Goal: Information Seeking & Learning: Find specific page/section

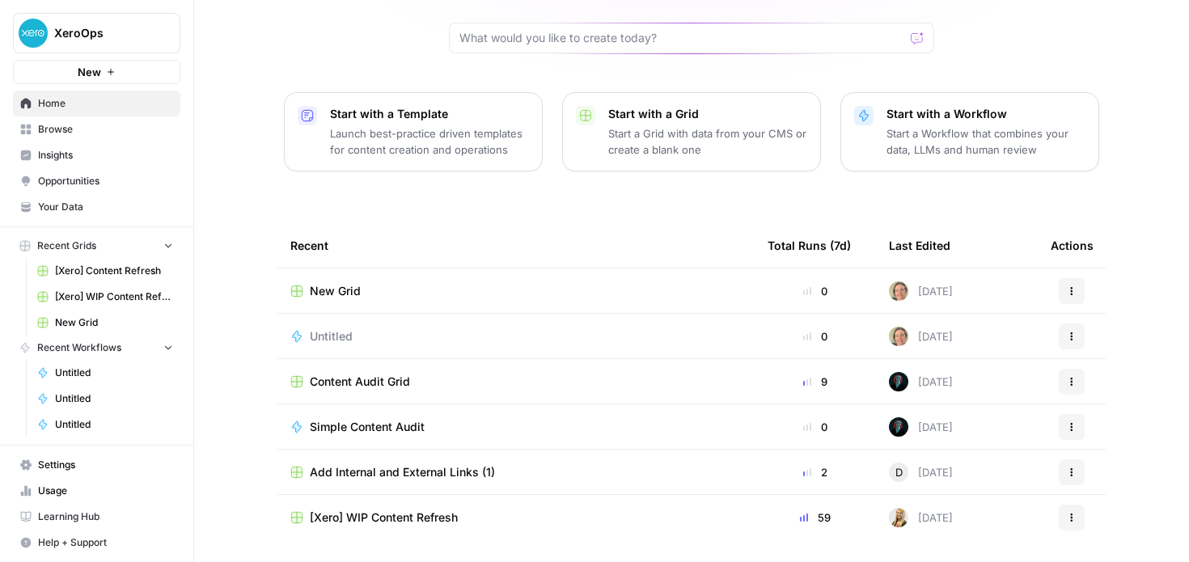
scroll to position [176, 0]
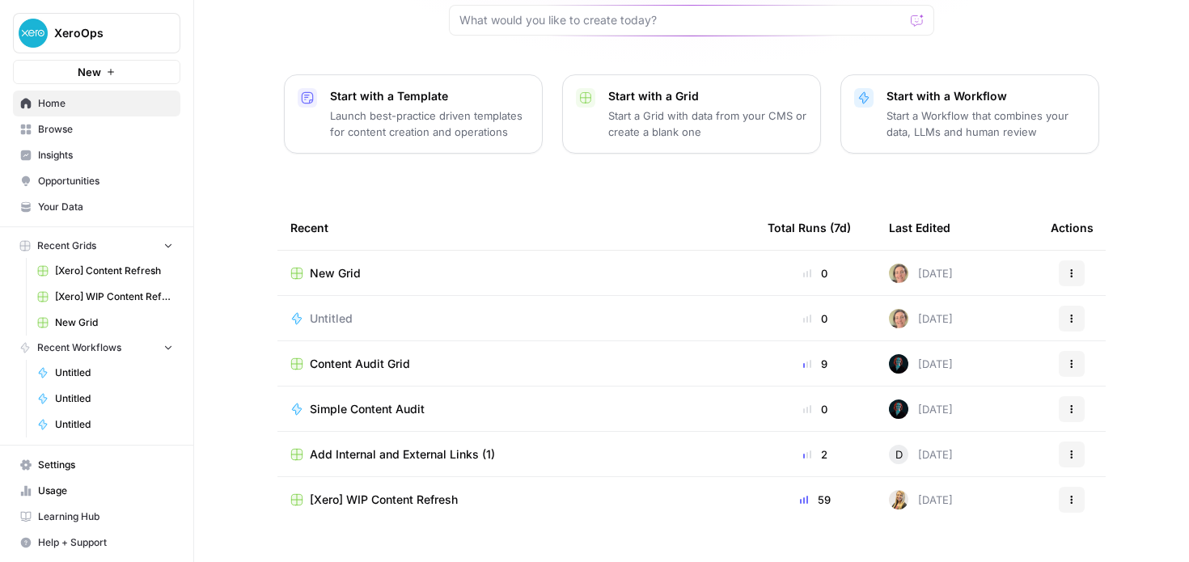
click at [51, 201] on span "Your Data" at bounding box center [105, 207] width 135 height 15
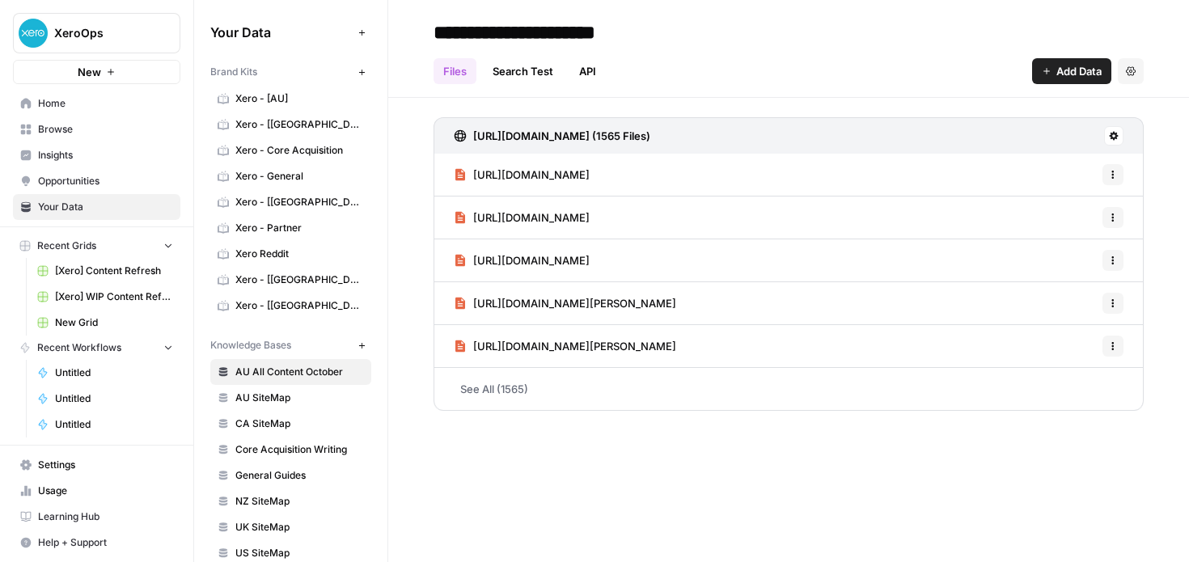
click at [282, 104] on span "Xero - [AU]" at bounding box center [299, 98] width 129 height 15
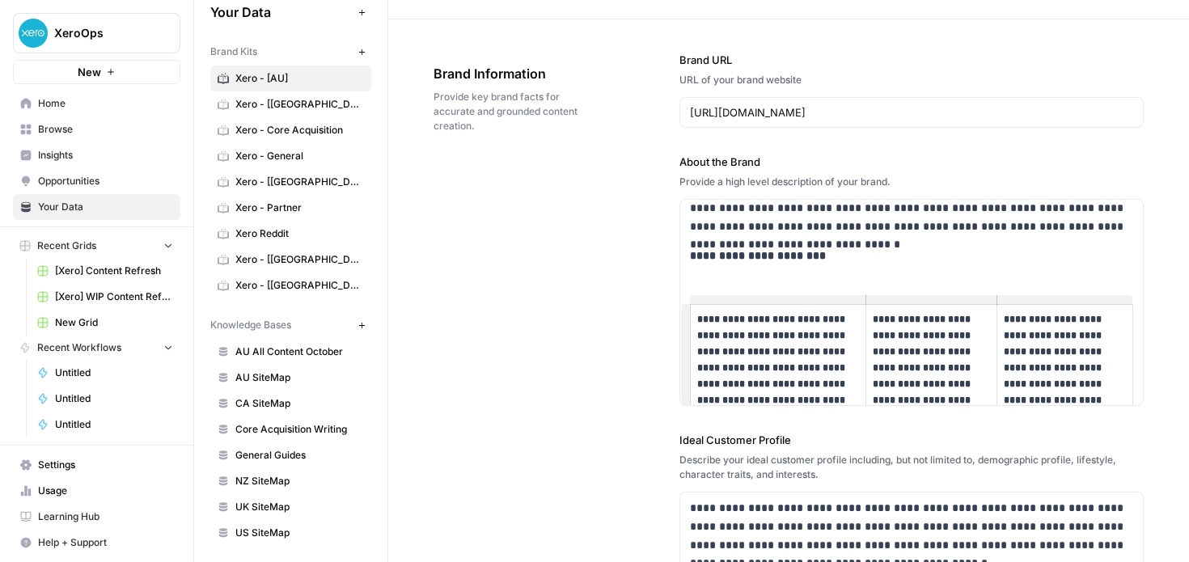
scroll to position [23, 0]
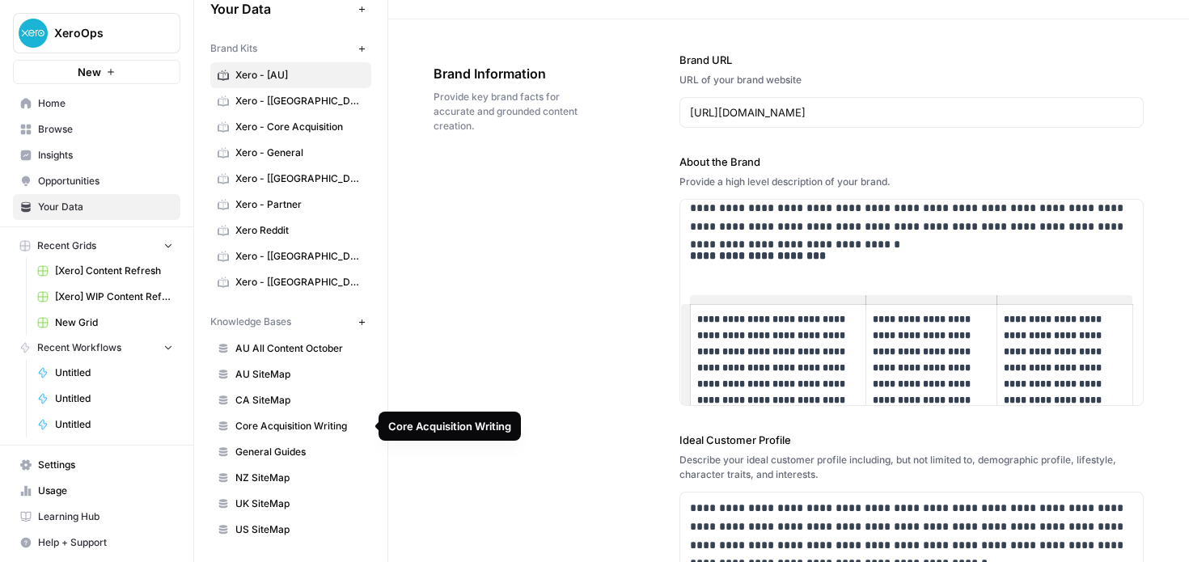
click at [295, 424] on span "Core Acquisition Writing" at bounding box center [299, 426] width 129 height 15
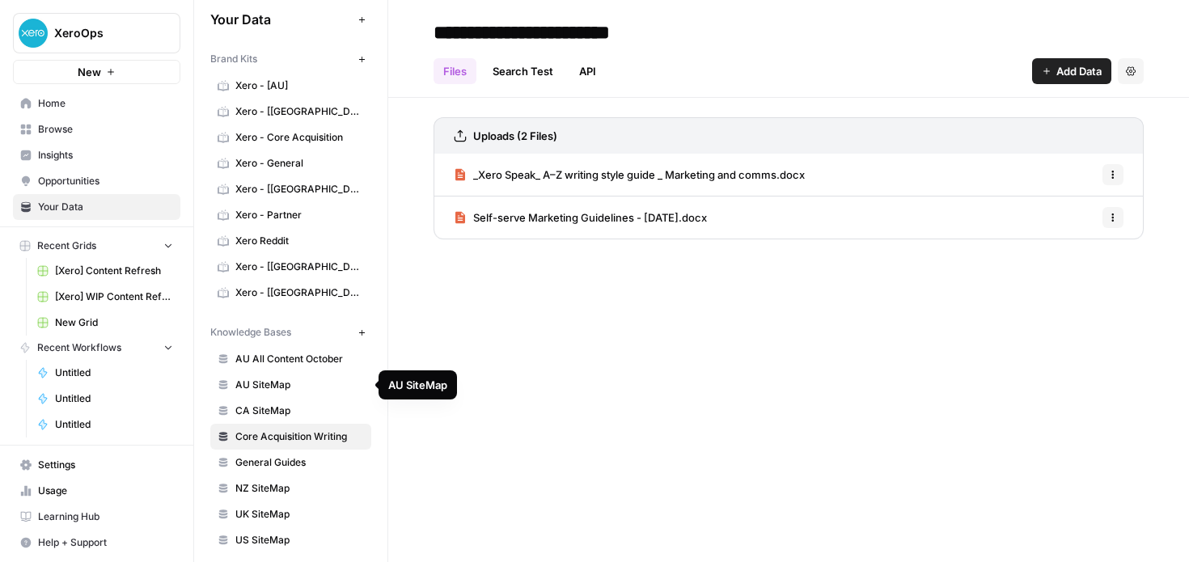
scroll to position [8, 0]
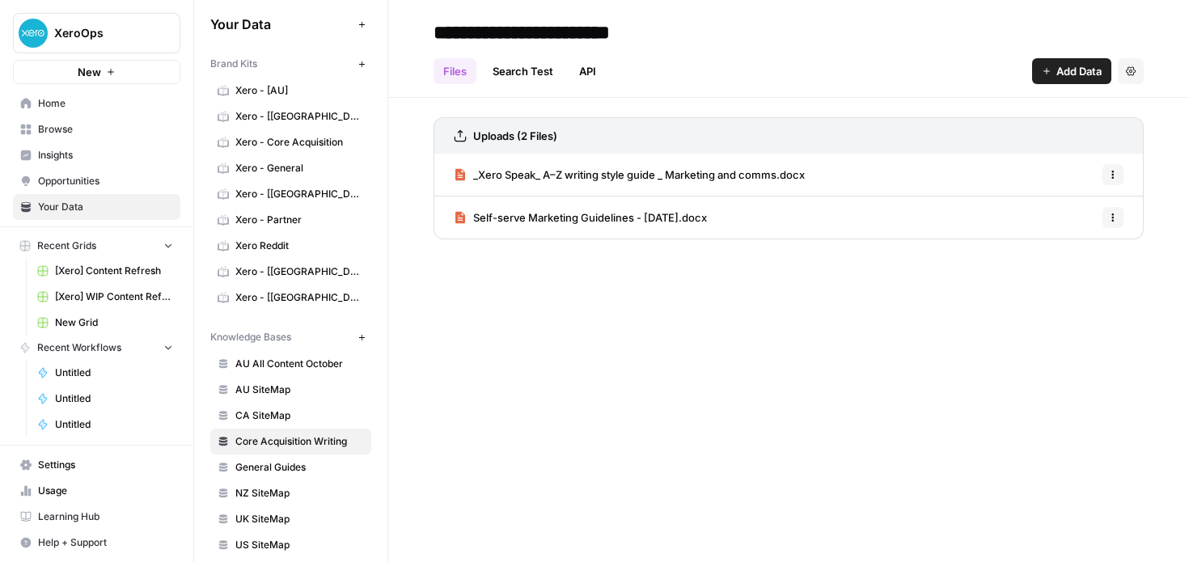
click at [686, 173] on span "_Xero Speak_ A–Z writing style guide _ Marketing and comms.docx" at bounding box center [639, 175] width 332 height 16
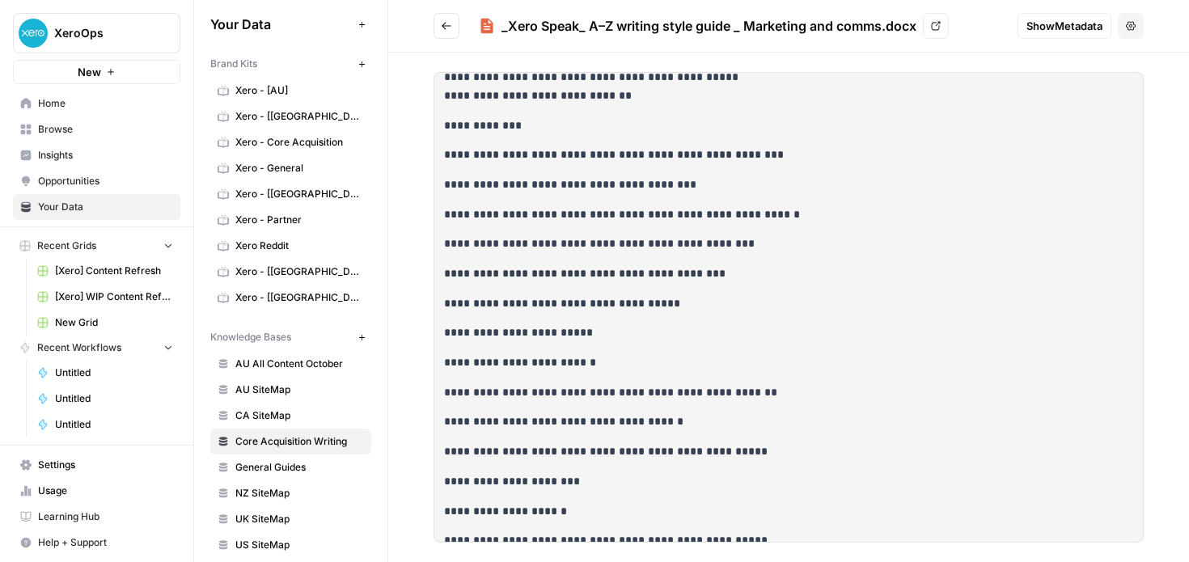
scroll to position [2706, 0]
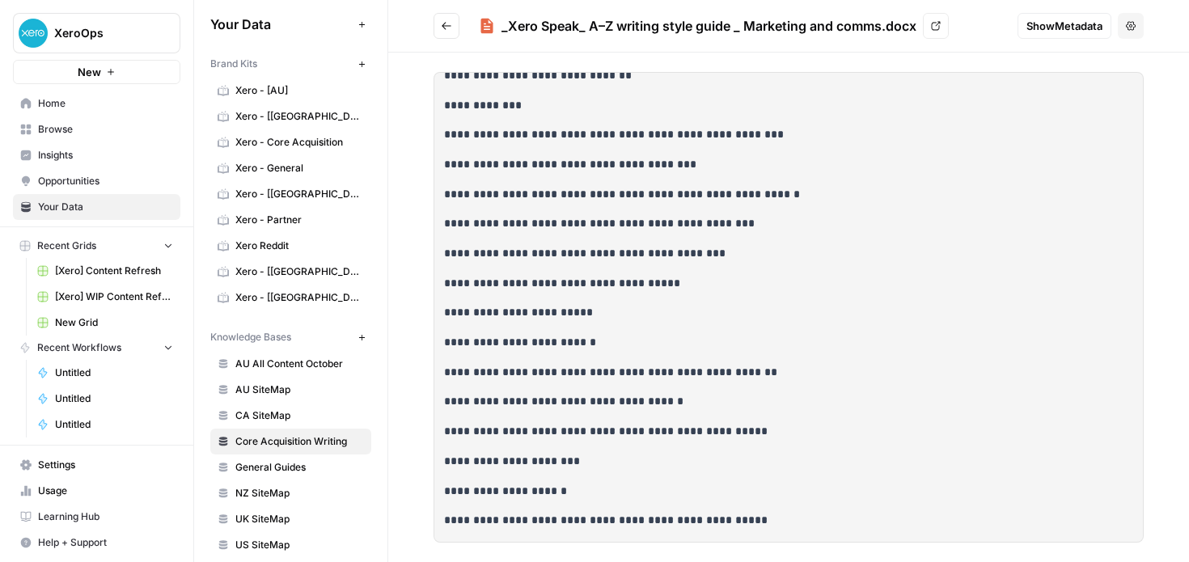
click at [936, 21] on icon at bounding box center [936, 26] width 10 height 10
